Goal: Check status: Check status

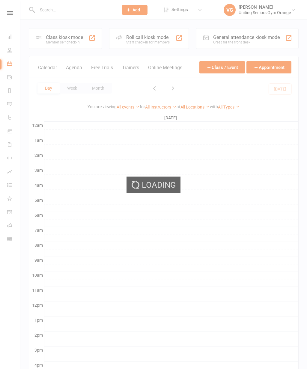
scroll to position [4, 0]
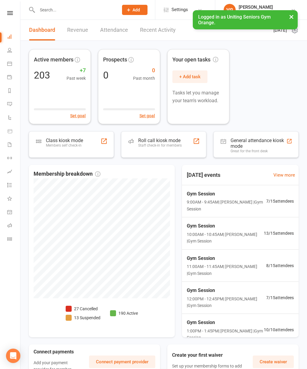
click at [12, 77] on link "Payments" at bounding box center [13, 77] width 13 height 13
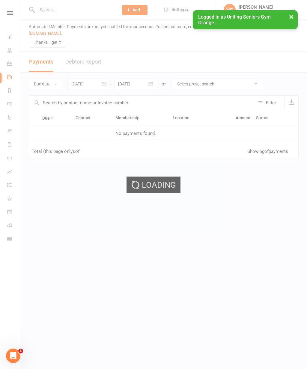
click at [10, 63] on icon at bounding box center [9, 63] width 5 height 5
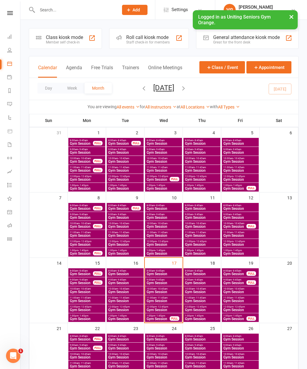
click at [167, 266] on div "17" at bounding box center [164, 290] width 38 height 65
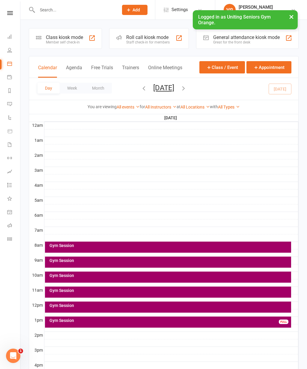
click at [112, 277] on div "Gym Session" at bounding box center [169, 276] width 241 height 4
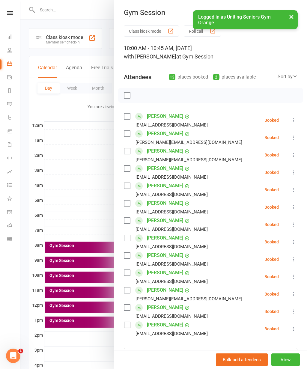
click at [70, 289] on div at bounding box center [163, 184] width 287 height 369
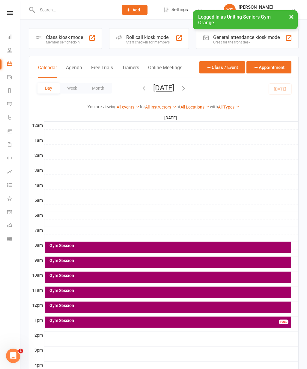
click at [73, 291] on div "Gym Session" at bounding box center [169, 291] width 241 height 4
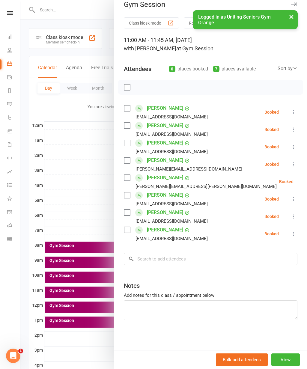
scroll to position [8, 0]
